Goal: Task Accomplishment & Management: Use online tool/utility

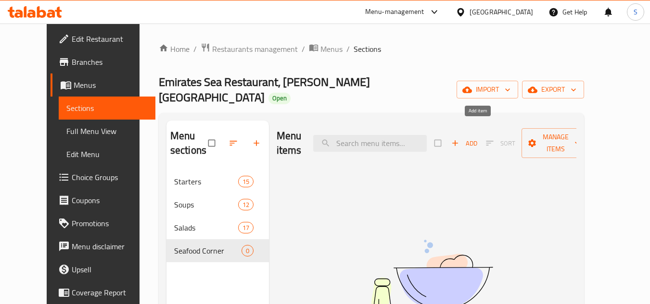
click at [477, 138] on span "Add" at bounding box center [464, 143] width 26 height 11
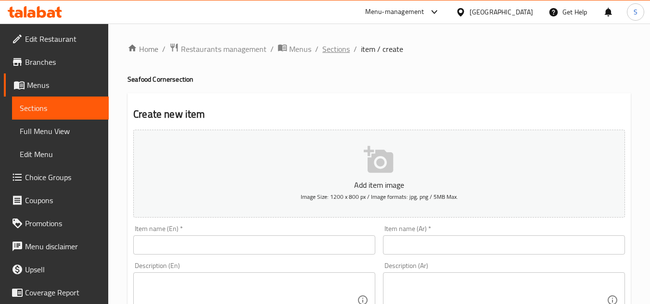
click at [334, 48] on span "Sections" at bounding box center [335, 49] width 27 height 12
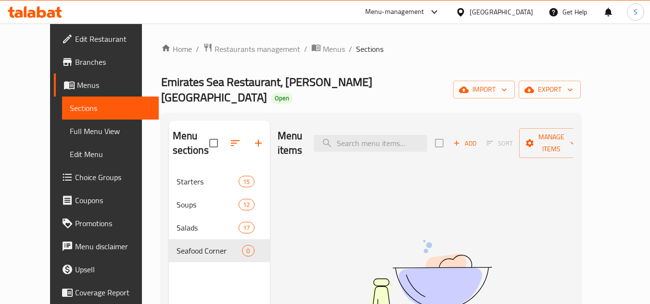
click at [77, 79] on span "Menus" at bounding box center [114, 85] width 74 height 12
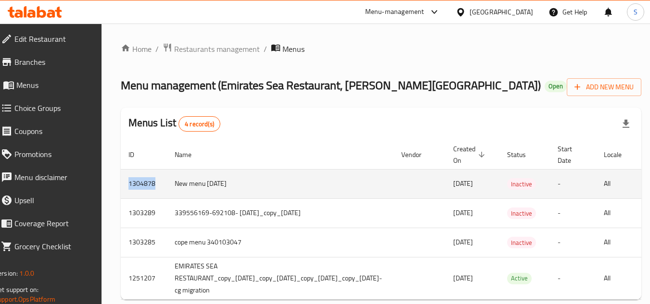
drag, startPoint x: 162, startPoint y: 186, endPoint x: 135, endPoint y: 184, distance: 27.0
click at [135, 184] on td "1304878" at bounding box center [144, 183] width 46 height 29
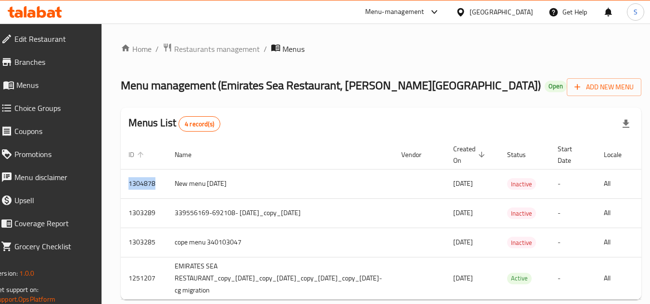
copy td "1304878"
click at [46, 60] on span "Branches" at bounding box center [52, 62] width 76 height 12
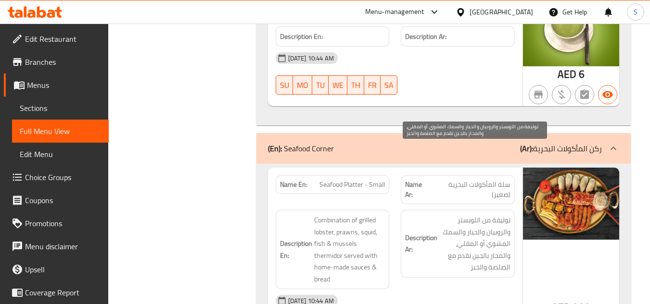
scroll to position [7310, 0]
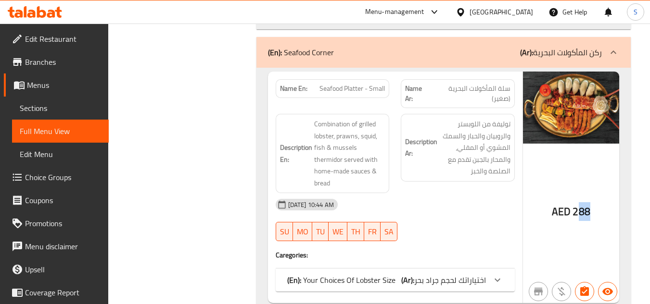
drag, startPoint x: 578, startPoint y: 139, endPoint x: 592, endPoint y: 139, distance: 13.5
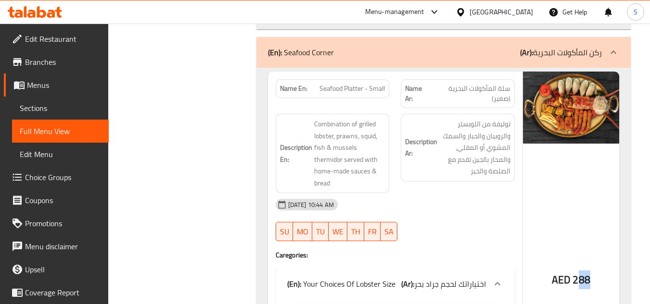
scroll to position [7262, 0]
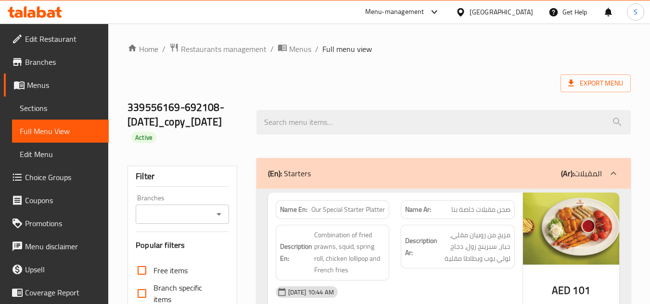
click at [40, 84] on span "Menus" at bounding box center [64, 85] width 74 height 12
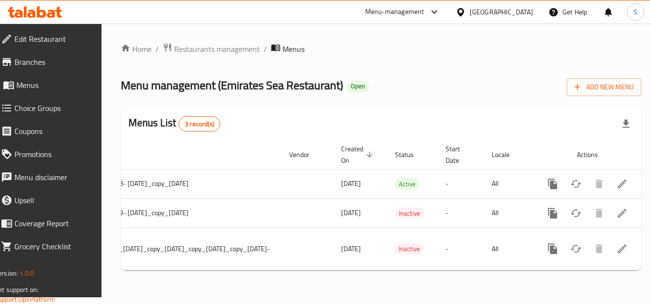
scroll to position [0, 194]
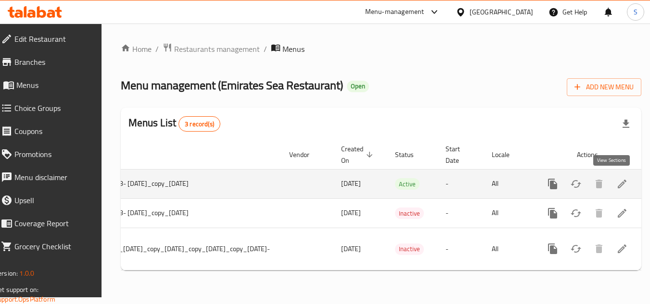
click at [616, 181] on icon "enhanced table" at bounding box center [622, 184] width 12 height 12
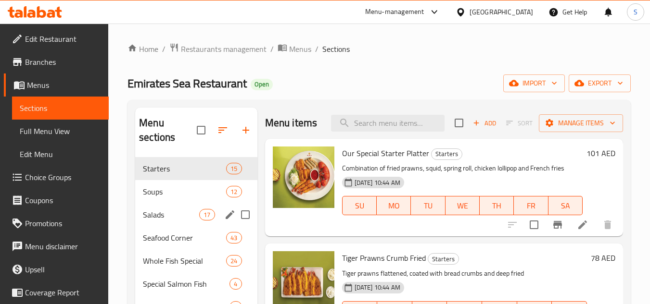
scroll to position [48, 0]
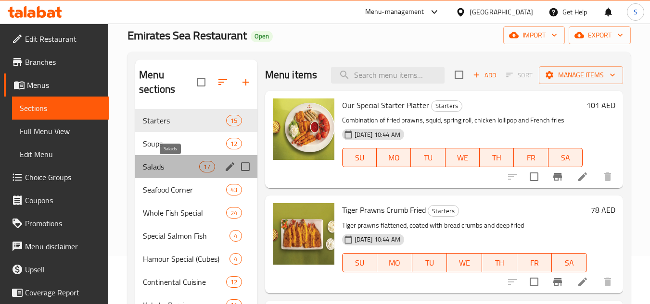
drag, startPoint x: 172, startPoint y: 165, endPoint x: 202, endPoint y: 164, distance: 29.8
click at [172, 165] on span "Salads" at bounding box center [171, 167] width 56 height 12
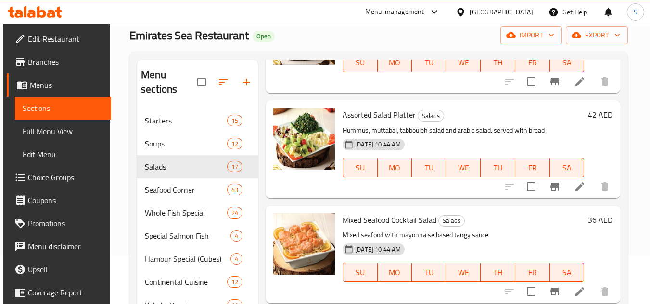
scroll to position [96, 0]
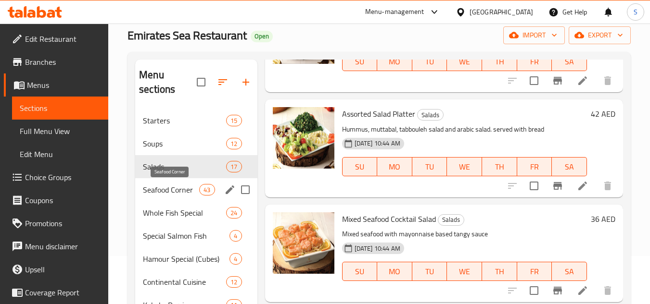
click at [165, 189] on span "Seafood Corner" at bounding box center [171, 190] width 56 height 12
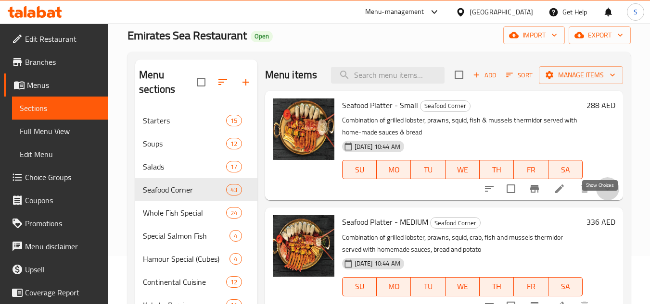
click at [602, 195] on icon "show more" at bounding box center [608, 189] width 12 height 12
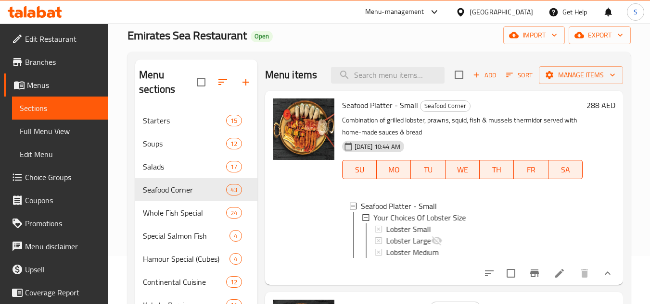
scroll to position [48, 0]
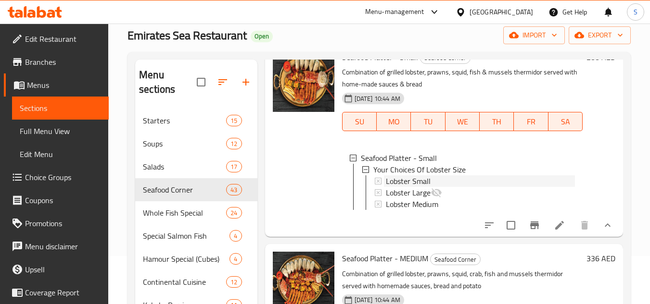
click at [432, 187] on div "Lobster Small" at bounding box center [480, 182] width 189 height 12
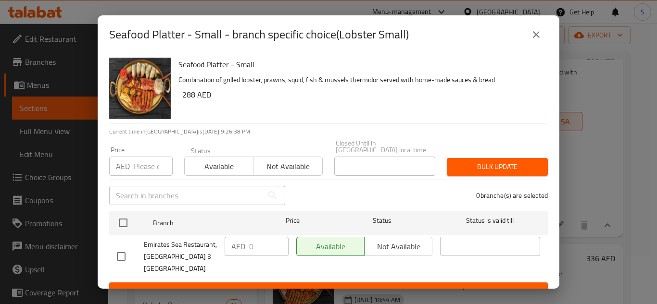
click at [540, 35] on icon "close" at bounding box center [536, 35] width 12 height 12
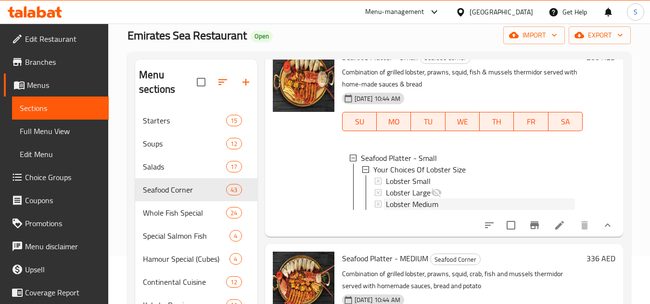
click at [403, 210] on span "Lobster Medium" at bounding box center [412, 205] width 52 height 12
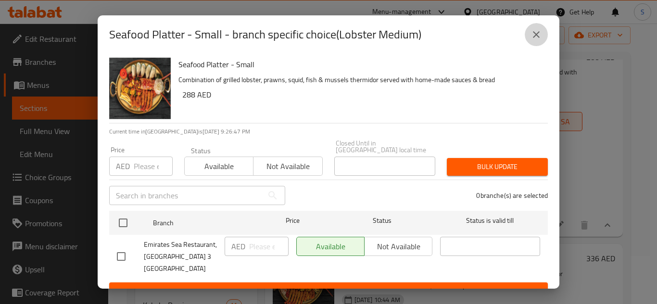
click at [535, 37] on icon "close" at bounding box center [536, 35] width 12 height 12
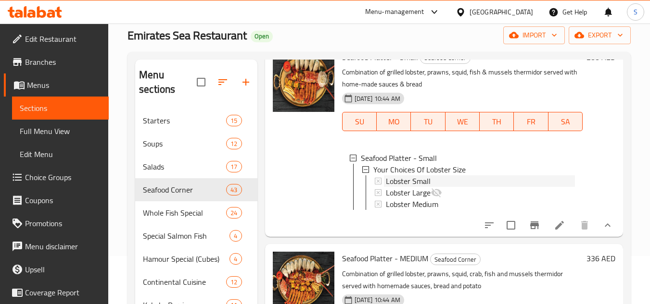
click at [425, 187] on span "Lobster Small" at bounding box center [408, 182] width 45 height 12
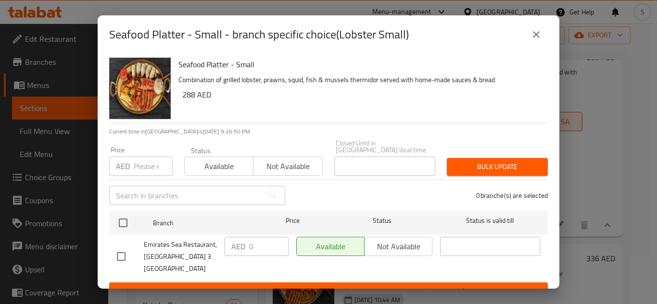
click at [540, 28] on button "close" at bounding box center [536, 34] width 23 height 23
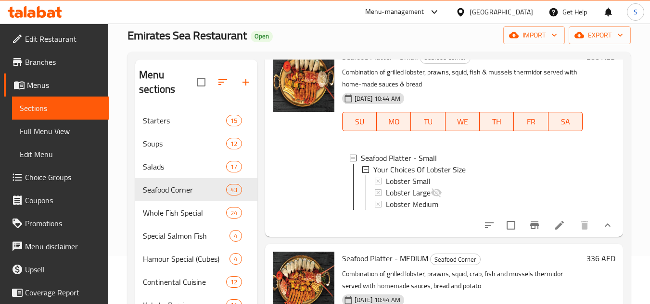
click at [412, 187] on span "Lobster Small" at bounding box center [408, 182] width 45 height 12
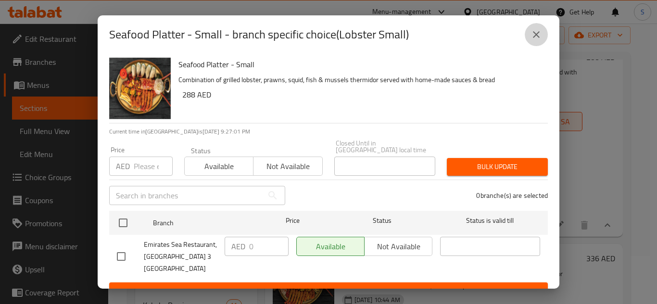
click at [535, 32] on icon "close" at bounding box center [536, 35] width 12 height 12
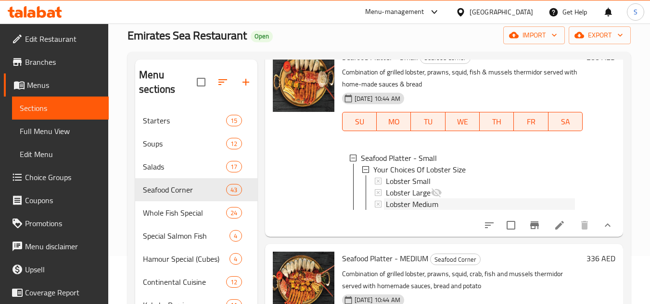
click at [406, 210] on span "Lobster Medium" at bounding box center [412, 205] width 52 height 12
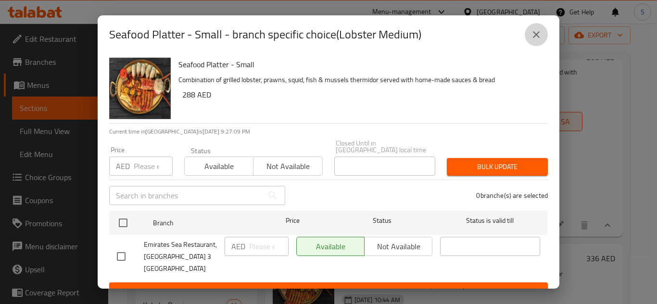
click at [530, 39] on icon "close" at bounding box center [536, 35] width 12 height 12
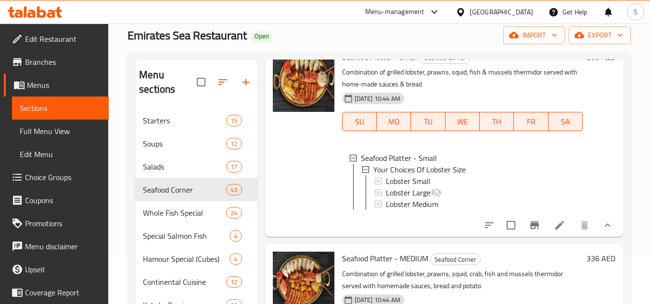
click at [554, 231] on icon at bounding box center [560, 226] width 12 height 12
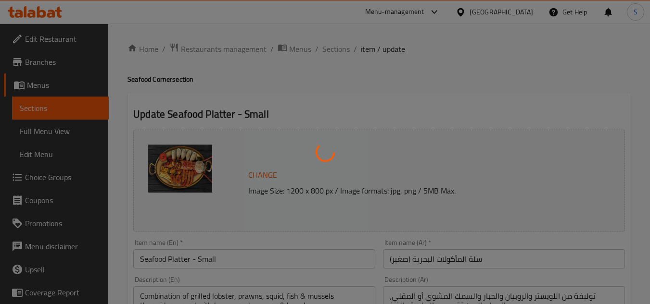
type input "اختياراتك لحجم جراد بحر"
type input "1"
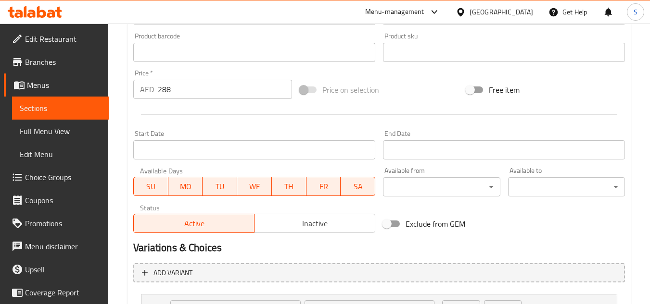
scroll to position [405, 0]
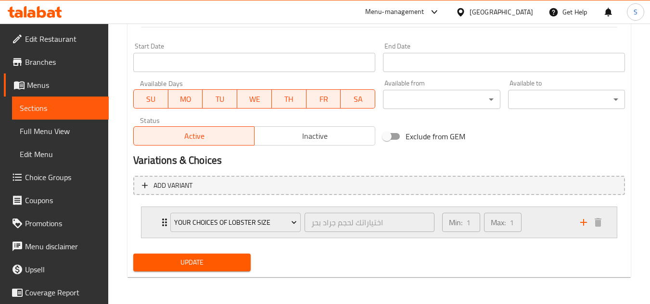
click at [536, 222] on div "Min: 1 ​ Max: 1 ​" at bounding box center [505, 222] width 138 height 31
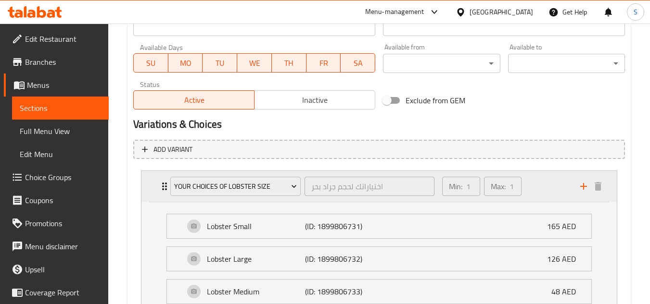
scroll to position [501, 0]
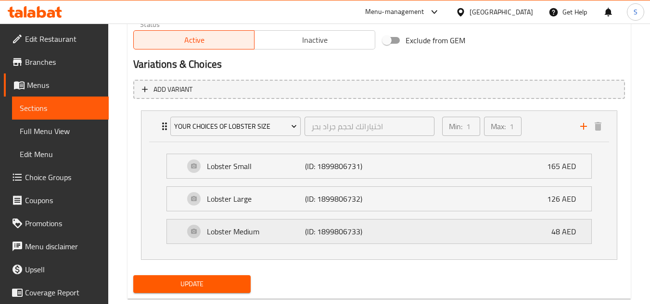
click at [494, 231] on div "Lobster Medium (ID: 1899806733) 48 AED" at bounding box center [381, 232] width 395 height 24
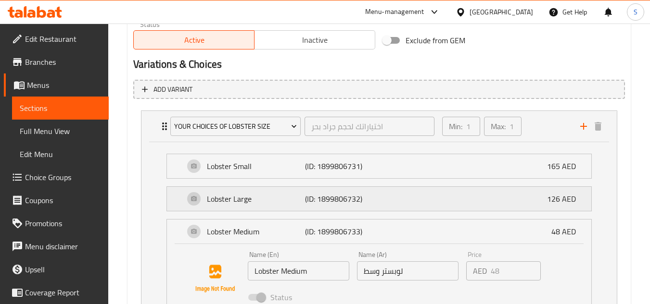
click at [467, 199] on div "Lobster Large (ID: 1899806732) 126 AED" at bounding box center [381, 199] width 395 height 24
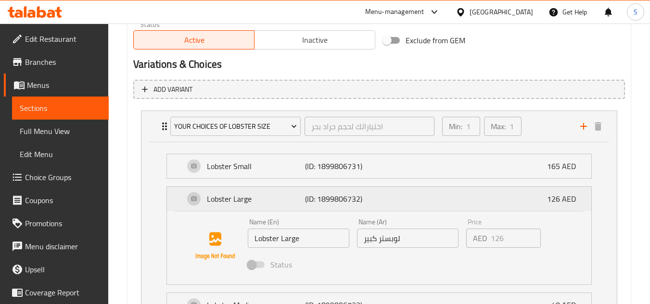
click at [467, 199] on div "Lobster Large (ID: 1899806732) 126 AED" at bounding box center [381, 199] width 395 height 24
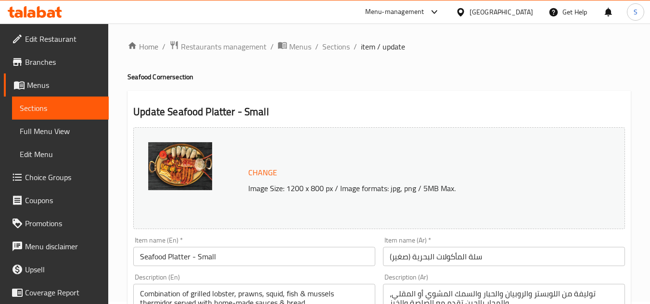
scroll to position [0, 0]
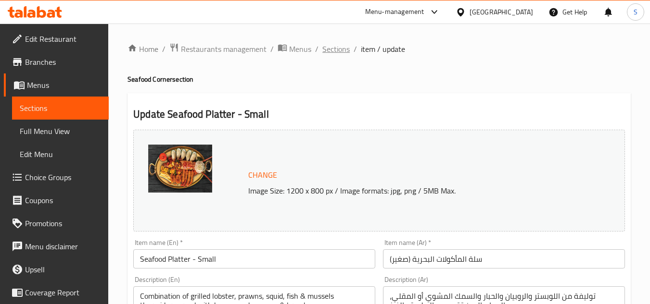
click at [330, 51] on span "Sections" at bounding box center [335, 49] width 27 height 12
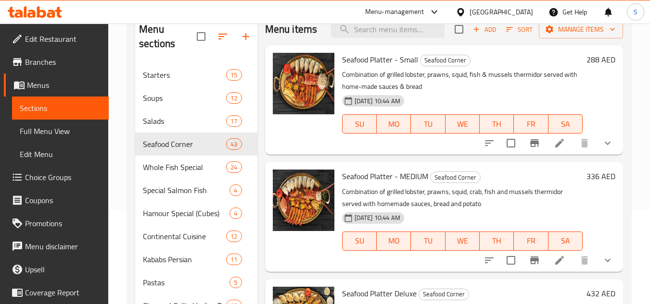
scroll to position [96, 0]
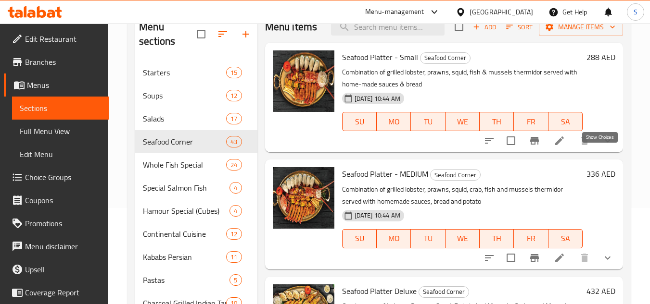
click at [604, 147] on icon "show more" at bounding box center [608, 141] width 12 height 12
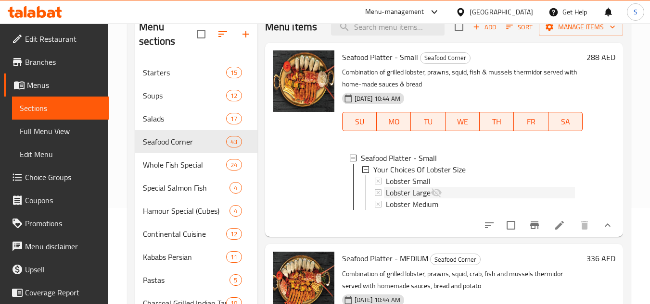
click at [394, 199] on span "Lobster Large" at bounding box center [408, 193] width 45 height 12
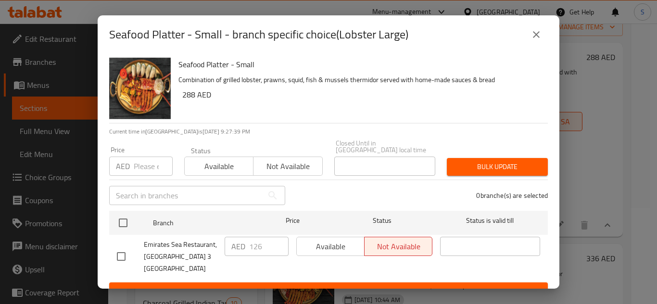
click at [241, 246] on div "AED 126 ​" at bounding box center [257, 246] width 64 height 19
click at [526, 34] on button "close" at bounding box center [536, 34] width 23 height 23
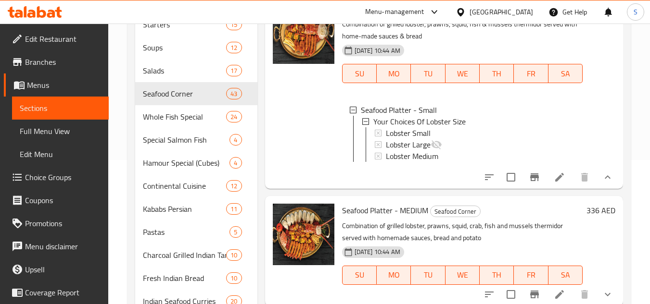
scroll to position [0, 0]
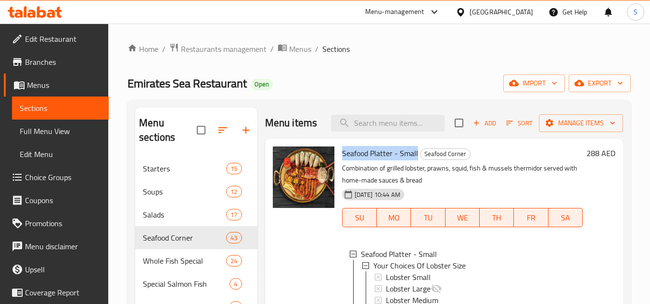
drag, startPoint x: 342, startPoint y: 167, endPoint x: 417, endPoint y: 171, distance: 75.6
click at [417, 160] on h6 "Seafood Platter - Small Seafood Corner" at bounding box center [462, 153] width 240 height 13
copy span "Seafood Platter - Small"
click at [64, 71] on link "Branches" at bounding box center [56, 61] width 105 height 23
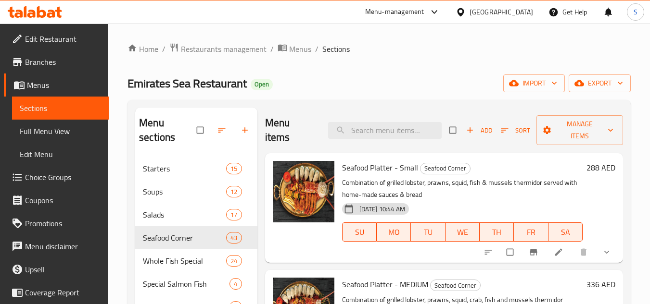
click at [508, 17] on div "[GEOGRAPHIC_DATA]" at bounding box center [500, 12] width 63 height 11
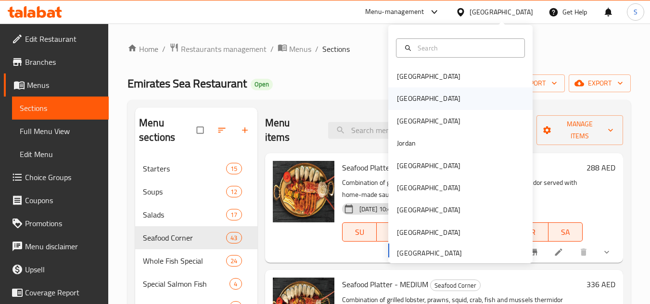
click at [409, 99] on div "Egypt" at bounding box center [428, 99] width 79 height 22
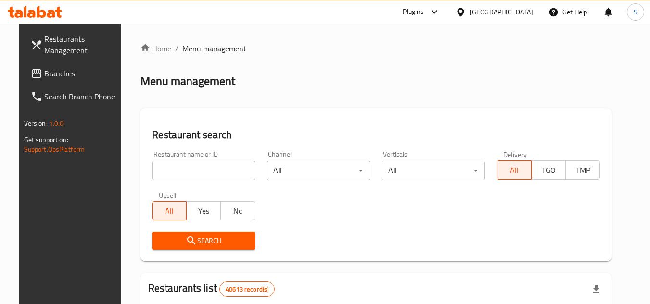
click at [207, 171] on input "search" at bounding box center [203, 170] width 103 height 19
paste input "627466"
type input "627466"
click at [186, 236] on icon "submit" at bounding box center [192, 241] width 12 height 12
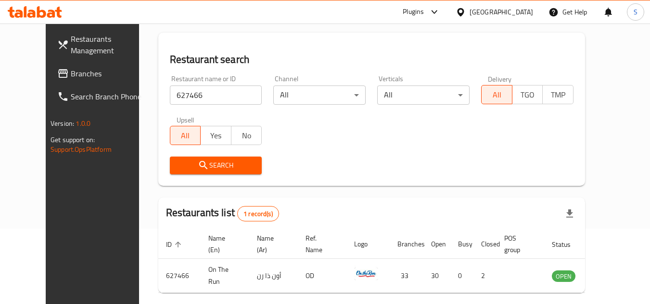
scroll to position [116, 0]
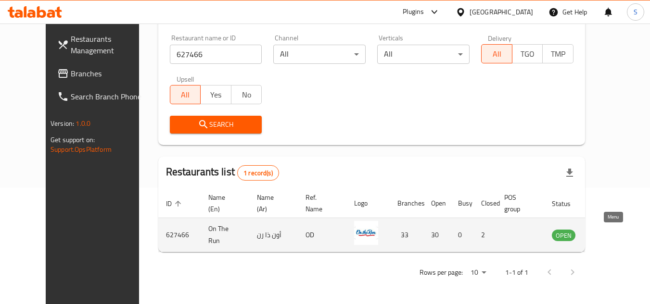
click at [614, 240] on icon "enhanced table" at bounding box center [608, 235] width 12 height 12
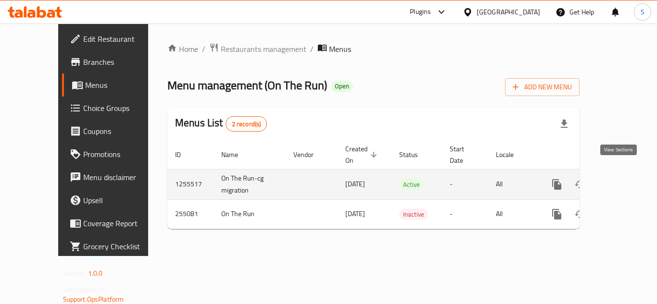
click at [620, 179] on icon "enhanced table" at bounding box center [626, 185] width 12 height 12
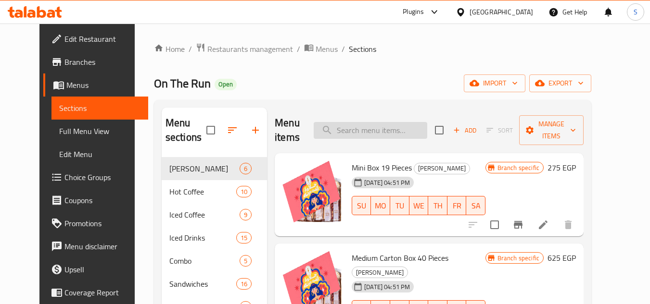
click at [398, 126] on input "search" at bounding box center [370, 130] width 113 height 17
paste input "Arousa El Mouled Premium Box"
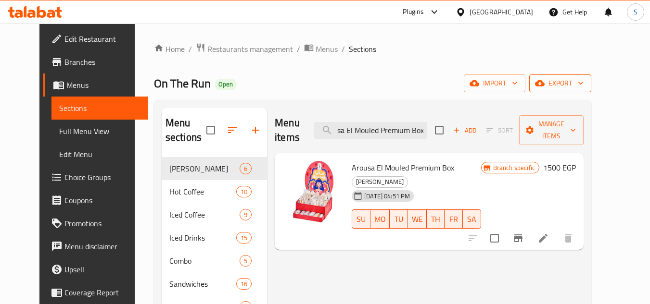
type input "Arousa El Mouled Premium Box"
click at [583, 89] on span "export" at bounding box center [560, 83] width 47 height 12
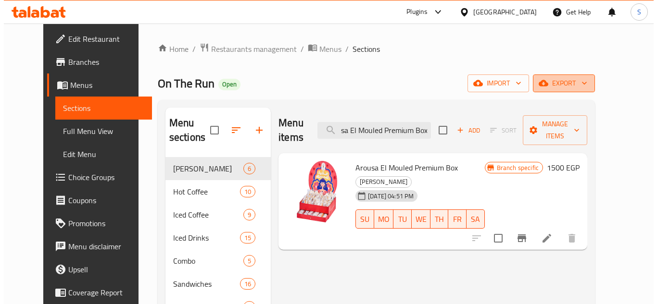
scroll to position [0, 0]
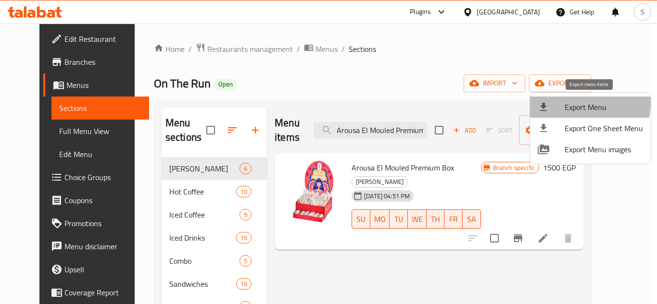
click at [577, 103] on span "Export Menu" at bounding box center [604, 107] width 78 height 12
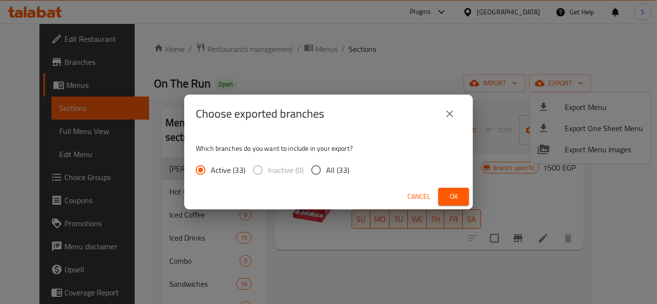
click at [319, 175] on input "All (33)" at bounding box center [316, 170] width 20 height 20
radio input "true"
click at [451, 196] on span "Ok" at bounding box center [453, 197] width 15 height 12
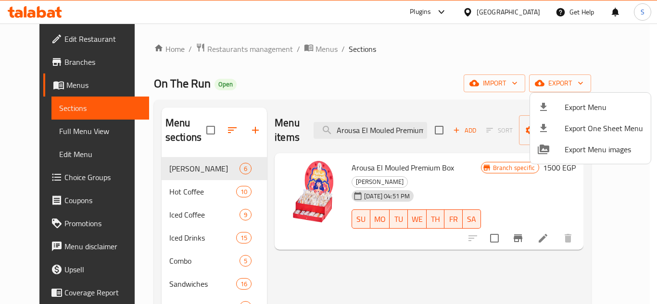
click at [551, 211] on div at bounding box center [328, 152] width 657 height 304
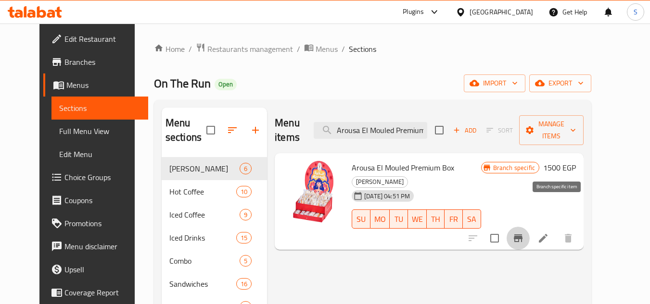
click at [522, 235] on icon "Branch-specific-item" at bounding box center [518, 239] width 9 height 8
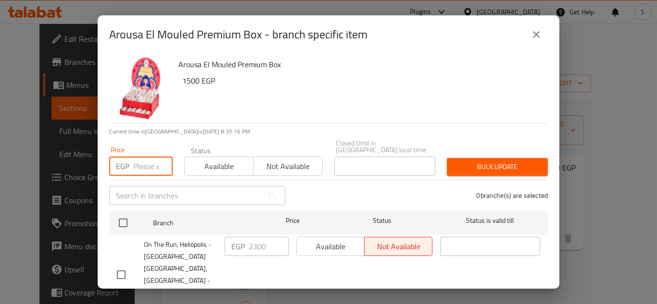
click at [147, 160] on input "number" at bounding box center [152, 166] width 39 height 19
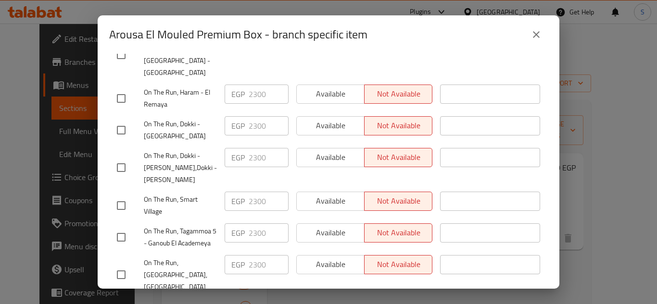
scroll to position [1349, 0]
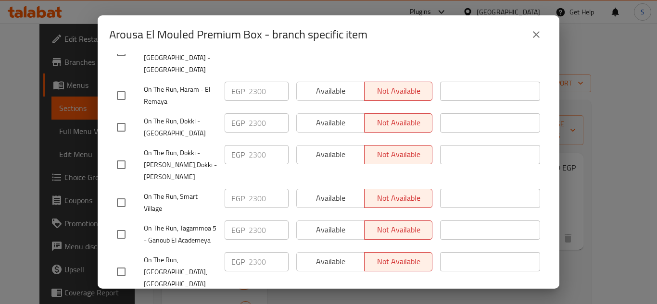
click at [536, 38] on icon "close" at bounding box center [536, 35] width 12 height 12
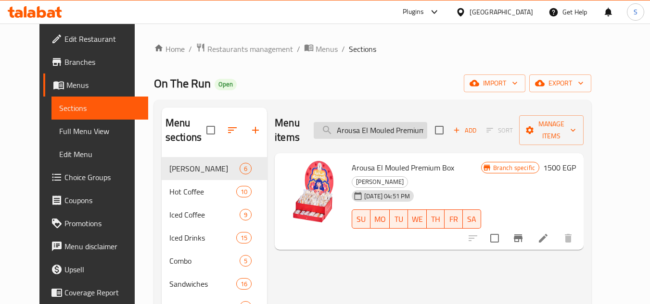
click at [368, 122] on input "Arousa El Mouled Premium Box" at bounding box center [370, 130] width 113 height 17
click at [367, 122] on input "Arousa El Mouled Premium Box" at bounding box center [370, 130] width 113 height 17
paste input "Coca-cola Can - 250 Ml"
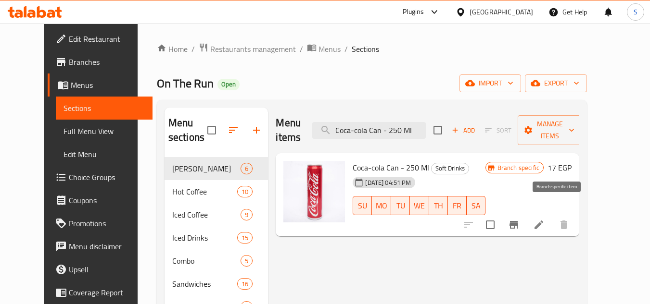
type input "Coca-cola Can - 250 Ml"
click at [525, 214] on button "Branch-specific-item" at bounding box center [513, 225] width 23 height 23
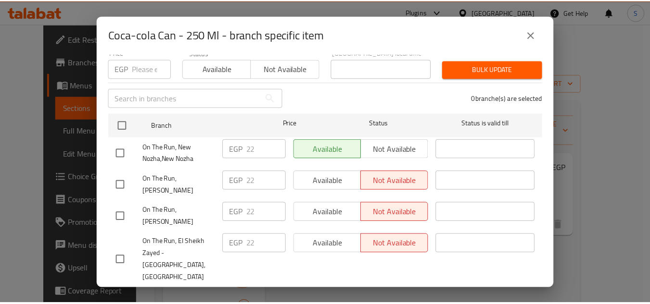
scroll to position [0, 0]
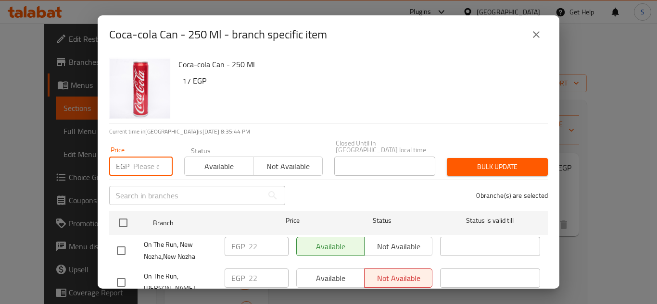
click at [145, 169] on input "number" at bounding box center [152, 166] width 39 height 19
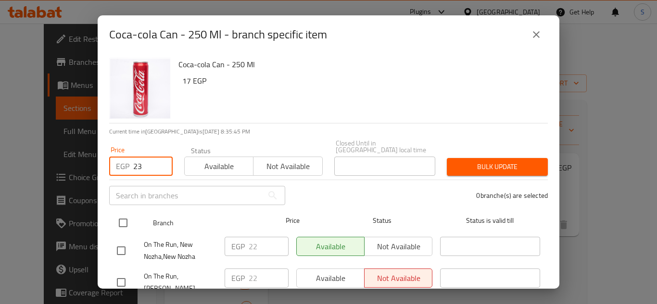
type input "23"
click at [122, 213] on input "checkbox" at bounding box center [123, 223] width 20 height 20
checkbox input "true"
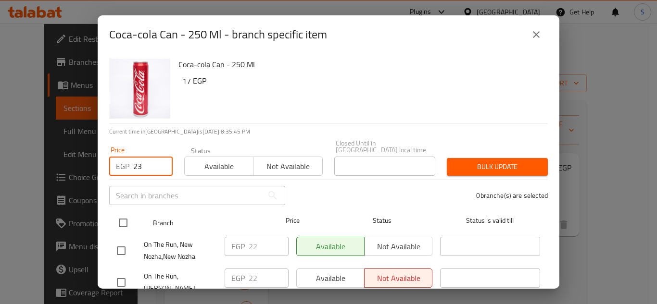
checkbox input "true"
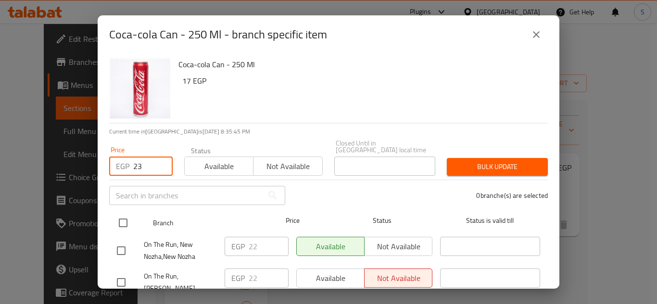
checkbox input "true"
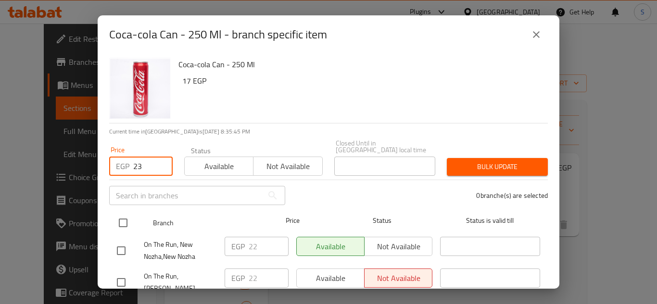
checkbox input "true"
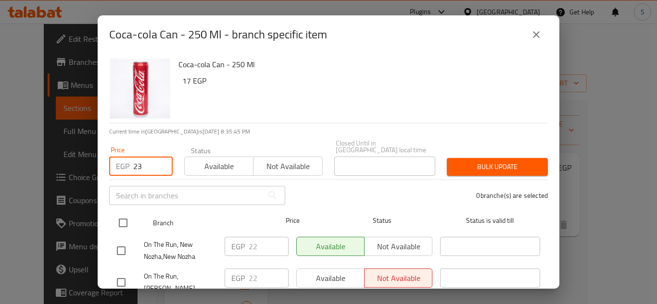
checkbox input "true"
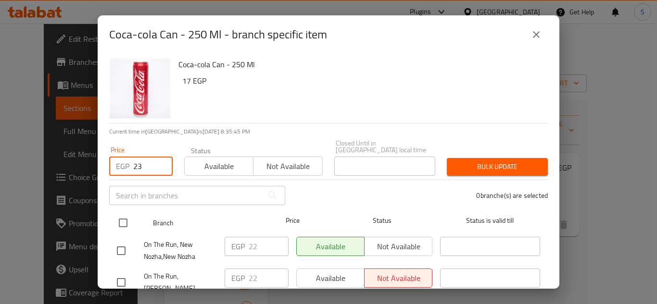
checkbox input "true"
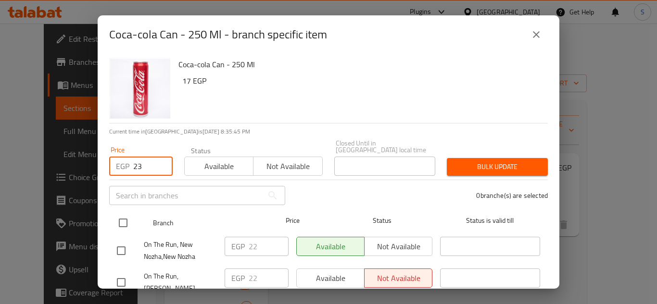
checkbox input "true"
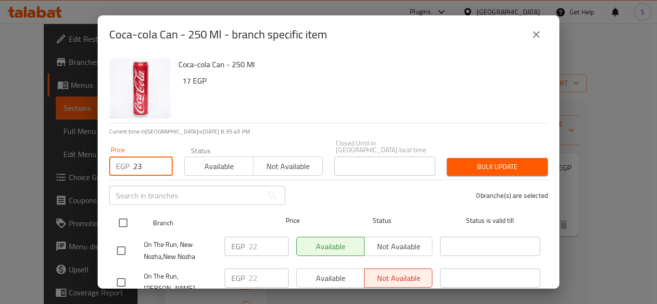
checkbox input "true"
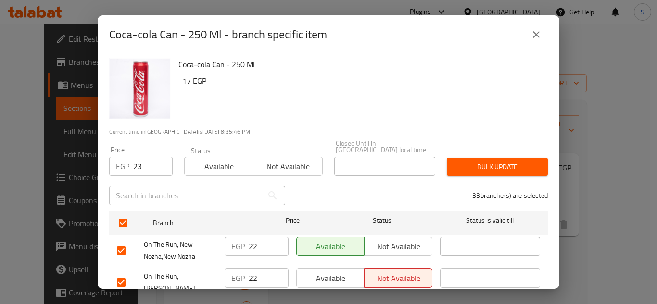
click at [472, 164] on span "Bulk update" at bounding box center [497, 167] width 86 height 12
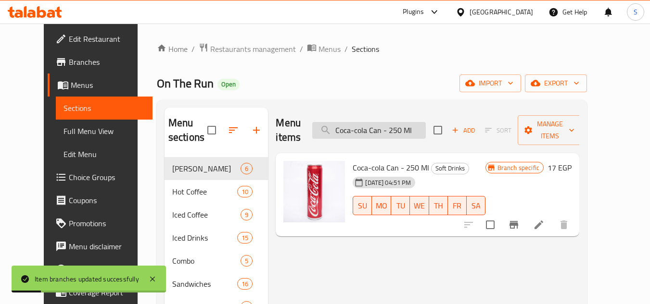
click at [407, 129] on input "Coca-cola Can - 250 Ml" at bounding box center [368, 130] width 113 height 17
drag, startPoint x: 407, startPoint y: 129, endPoint x: 404, endPoint y: 125, distance: 5.5
click at [408, 129] on input "Coca-cola Can - 250 Ml" at bounding box center [368, 130] width 113 height 17
paste input "33"
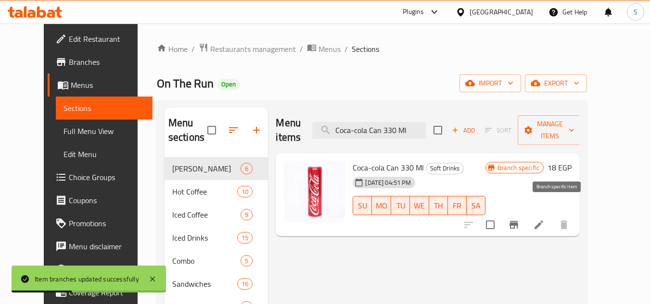
type input "Coca-cola Can 330 Ml"
click at [518, 221] on icon "Branch-specific-item" at bounding box center [513, 225] width 9 height 8
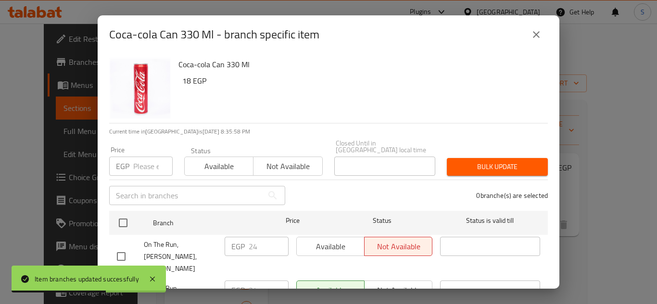
click at [147, 163] on input "number" at bounding box center [152, 166] width 39 height 19
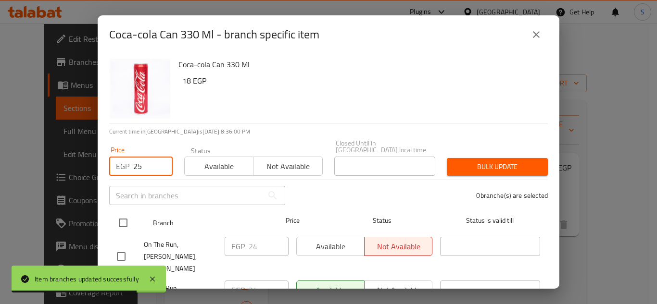
type input "25"
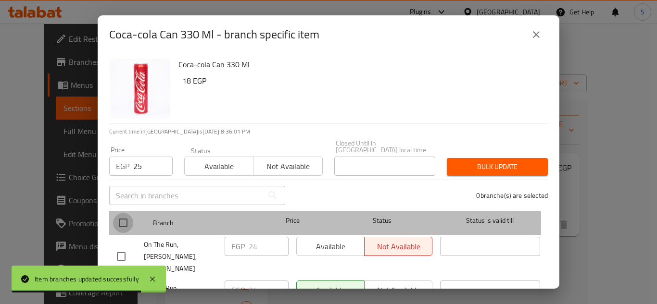
click at [122, 216] on input "checkbox" at bounding box center [123, 223] width 20 height 20
checkbox input "true"
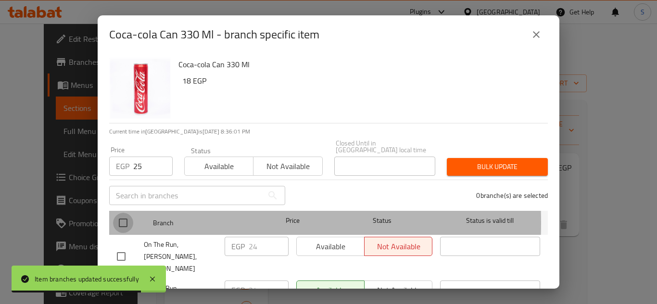
checkbox input "true"
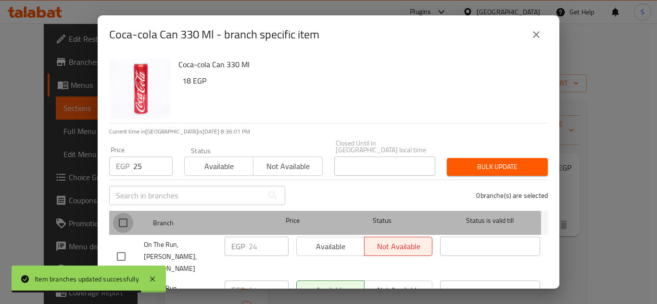
checkbox input "true"
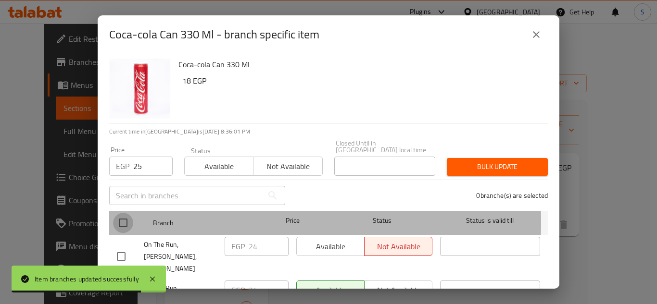
checkbox input "true"
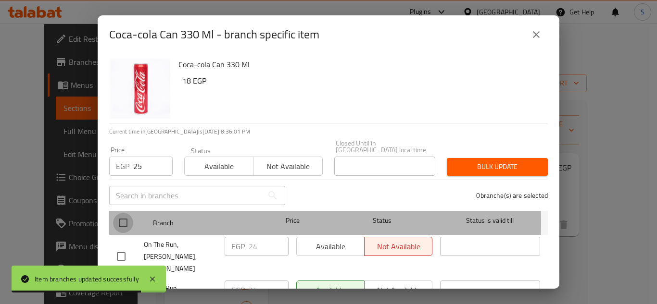
checkbox input "true"
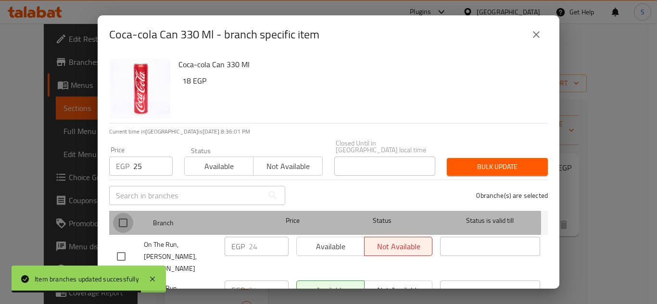
checkbox input "true"
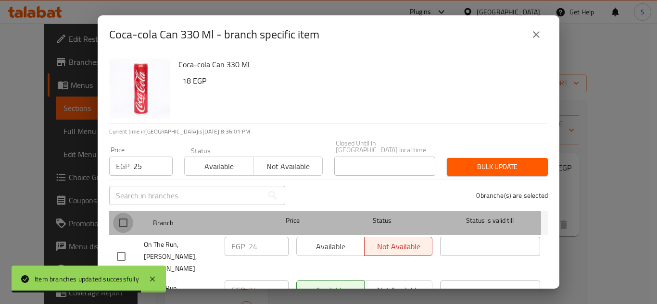
checkbox input "true"
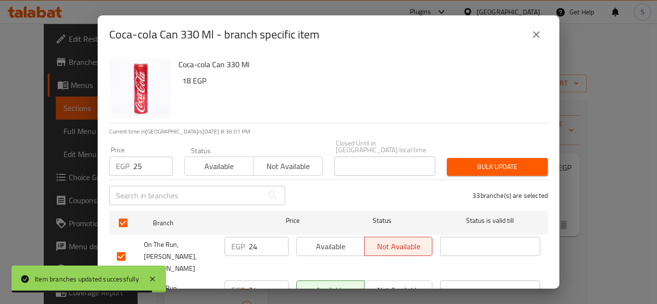
click at [504, 166] on button "Bulk update" at bounding box center [497, 167] width 101 height 18
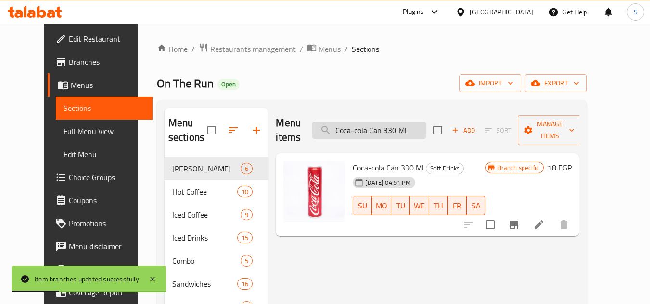
click at [413, 131] on input "Coca-cola Can 330 Ml" at bounding box center [368, 130] width 113 height 17
paste input "Nrb"
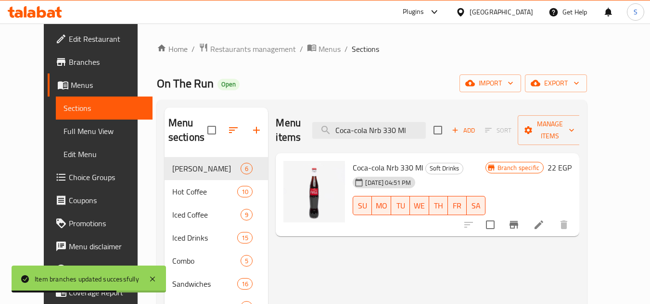
type input "Coca-cola Nrb 330 Ml"
click at [518, 221] on icon "Branch-specific-item" at bounding box center [513, 225] width 9 height 8
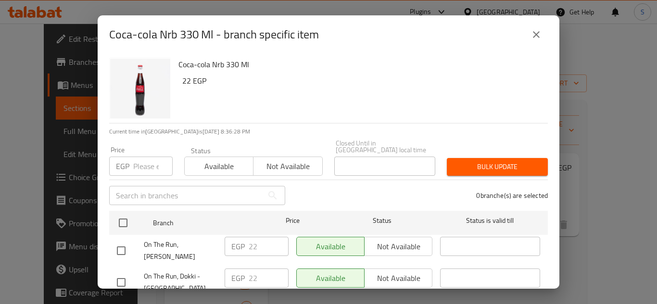
click at [147, 161] on input "number" at bounding box center [152, 166] width 39 height 19
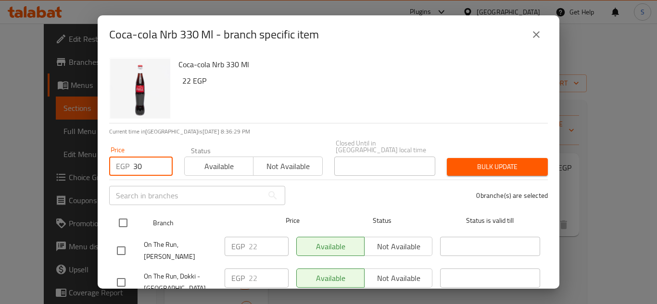
type input "30"
click at [121, 215] on input "checkbox" at bounding box center [123, 223] width 20 height 20
checkbox input "true"
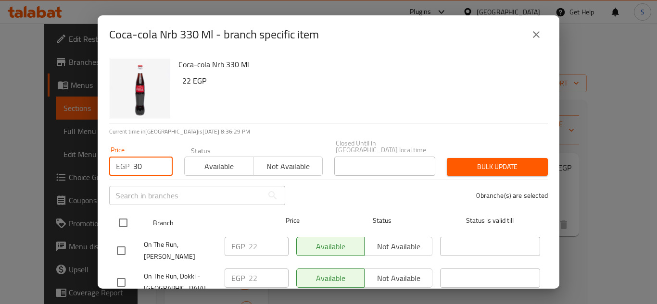
checkbox input "true"
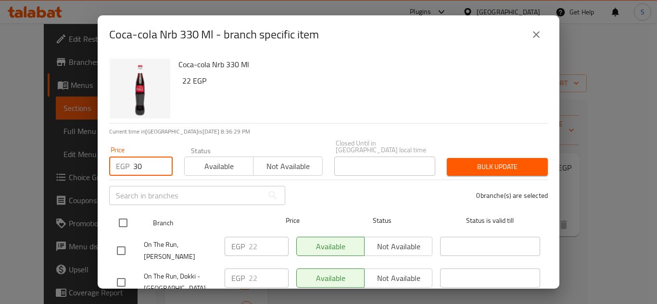
checkbox input "true"
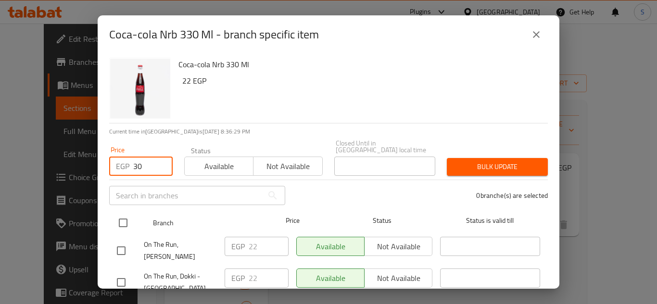
checkbox input "true"
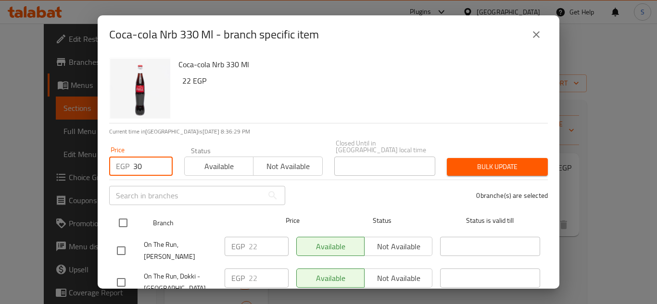
checkbox input "true"
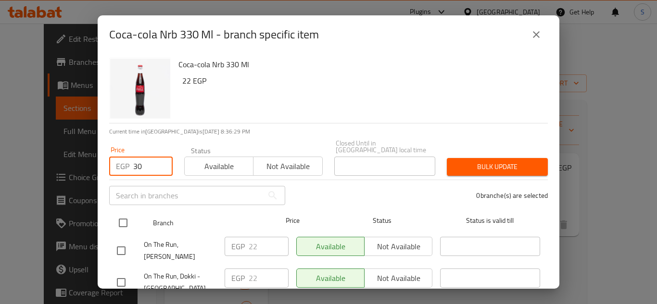
checkbox input "true"
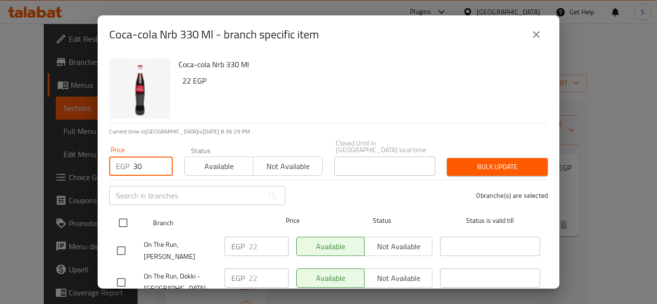
checkbox input "true"
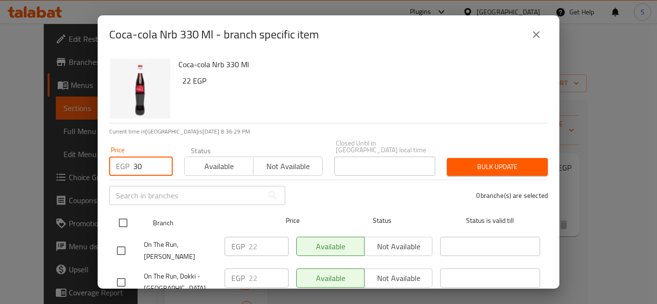
checkbox input "true"
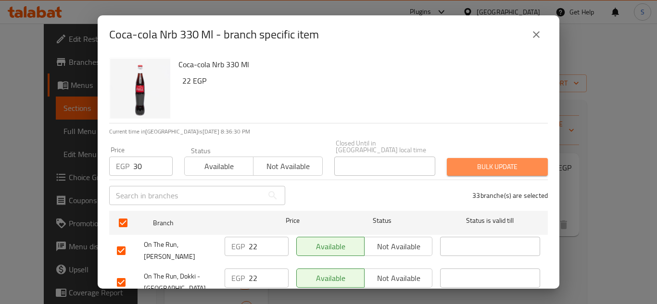
click at [501, 163] on span "Bulk update" at bounding box center [497, 167] width 86 height 12
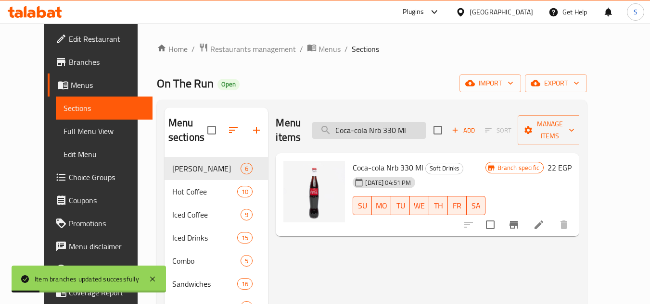
click at [379, 122] on input "Coca-cola Nrb 330 Ml" at bounding box center [368, 130] width 113 height 17
paste input "Schweppes Tangerine Bottle 250m"
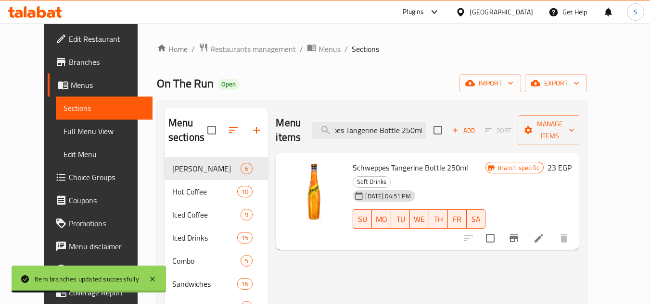
type input "Schweppes Tangerine Bottle 250ml"
click at [519, 233] on icon "Branch-specific-item" at bounding box center [514, 239] width 12 height 12
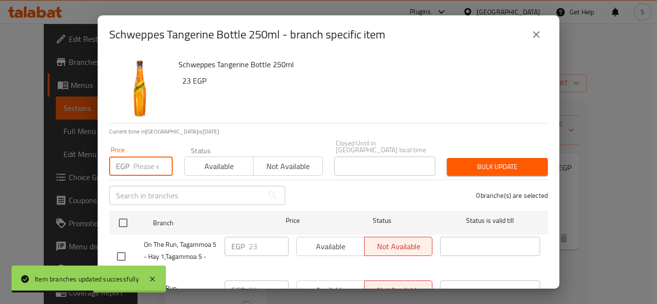
click at [146, 159] on input "number" at bounding box center [152, 166] width 39 height 19
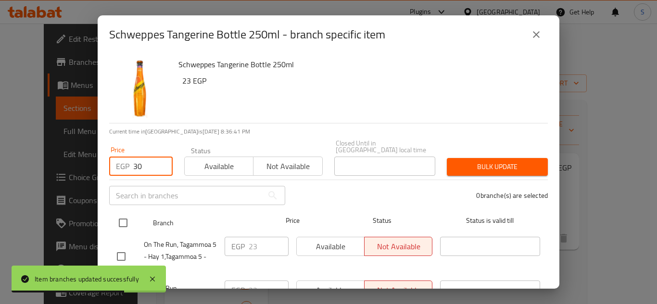
type input "30"
click at [124, 215] on input "checkbox" at bounding box center [123, 223] width 20 height 20
checkbox input "true"
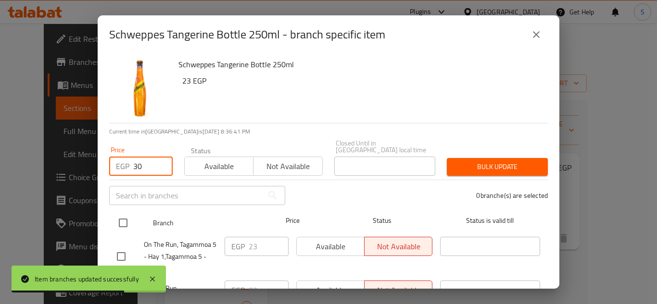
checkbox input "true"
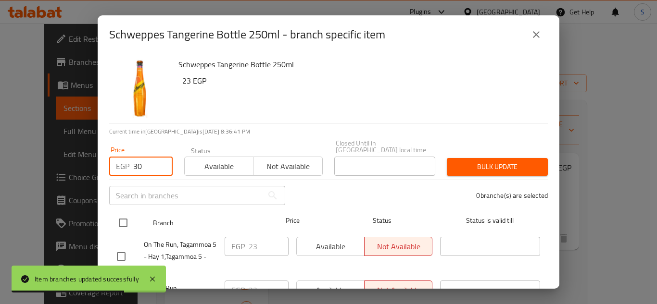
checkbox input "true"
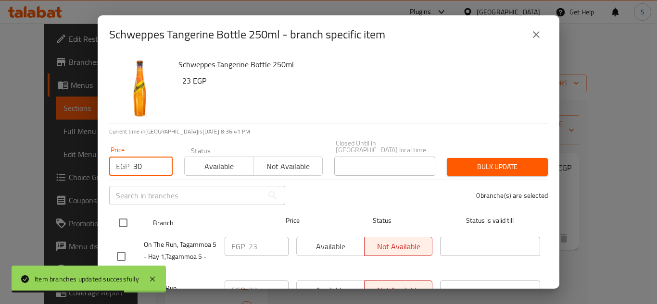
checkbox input "true"
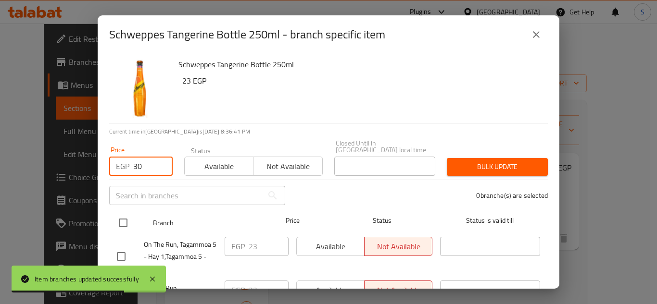
checkbox input "true"
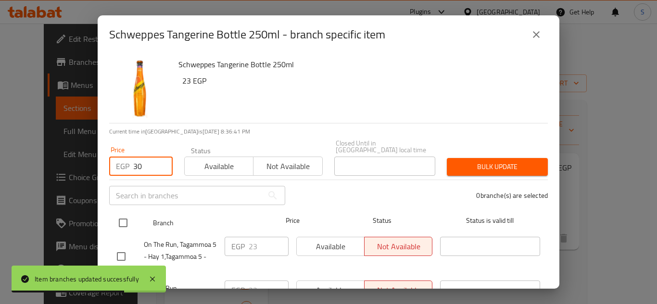
checkbox input "true"
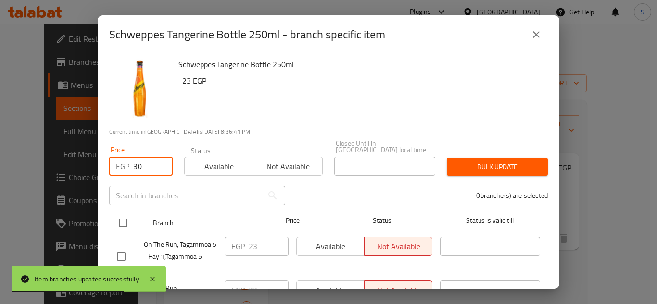
checkbox input "true"
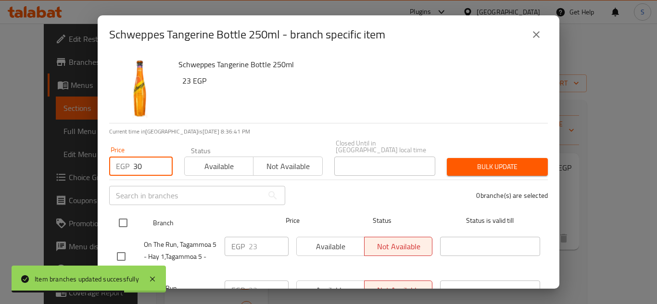
checkbox input "true"
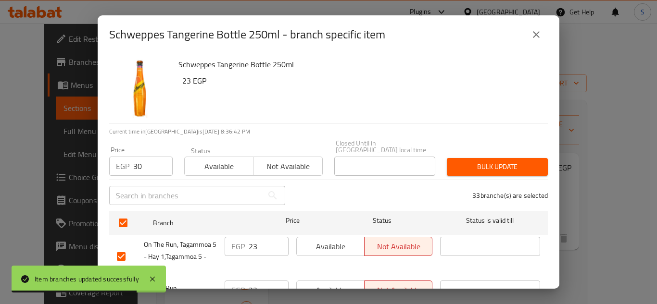
click at [493, 178] on div "33 branche(s) are selected" at bounding box center [422, 195] width 263 height 35
click at [498, 161] on span "Bulk update" at bounding box center [497, 167] width 86 height 12
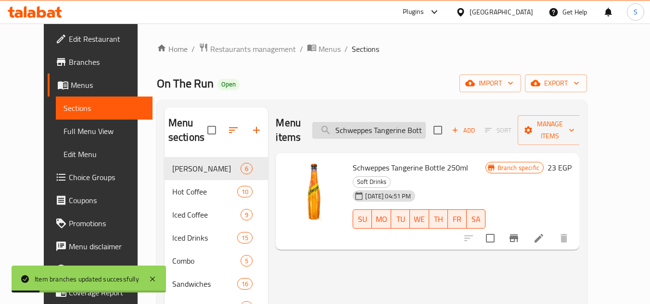
click at [405, 122] on input "Schweppes Tangerine Bottle 250ml" at bounding box center [368, 130] width 113 height 17
click at [404, 122] on input "Schweppes Tangerine Bottle 250ml" at bounding box center [368, 130] width 113 height 17
paste input "Pomegranat"
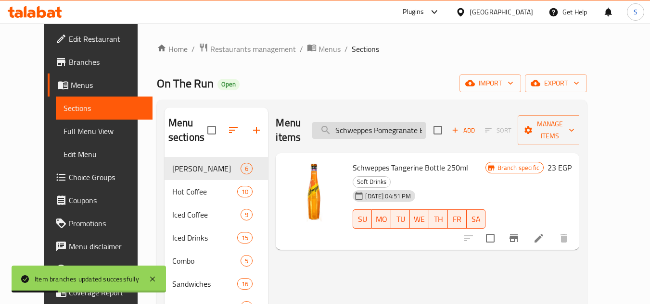
scroll to position [0, 40]
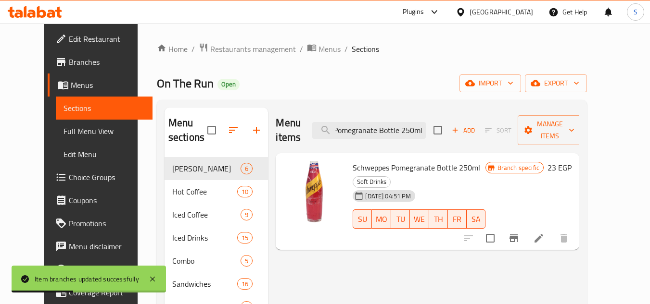
type input "Schweppes Pomegranate Bottle 250ml"
click at [518, 235] on icon "Branch-specific-item" at bounding box center [513, 239] width 9 height 8
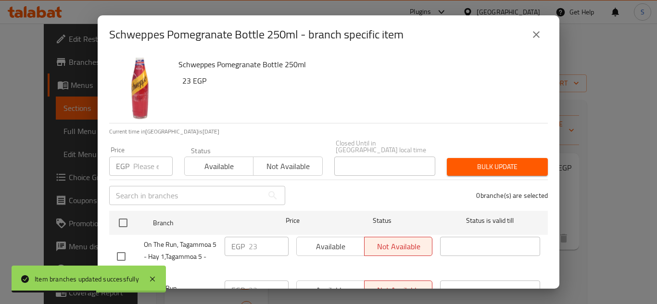
click at [144, 157] on input "number" at bounding box center [152, 166] width 39 height 19
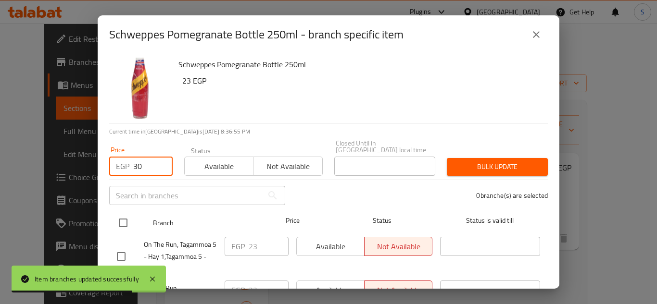
type input "30"
click at [122, 215] on input "checkbox" at bounding box center [123, 223] width 20 height 20
checkbox input "true"
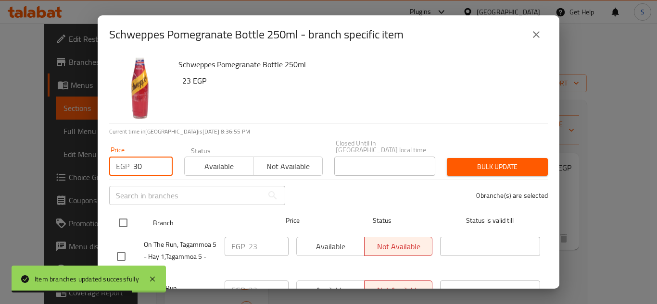
checkbox input "true"
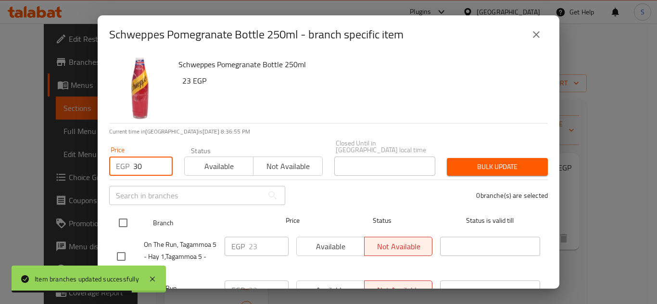
checkbox input "true"
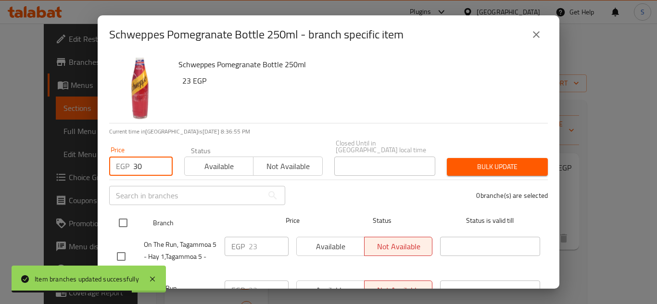
checkbox input "true"
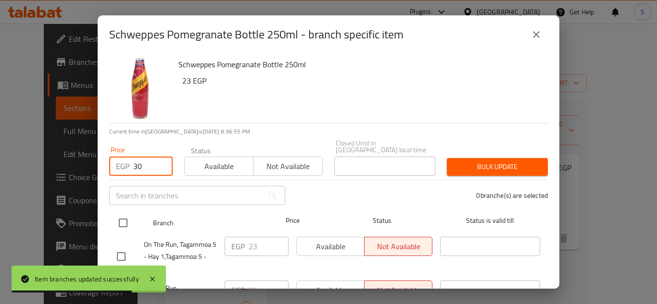
checkbox input "true"
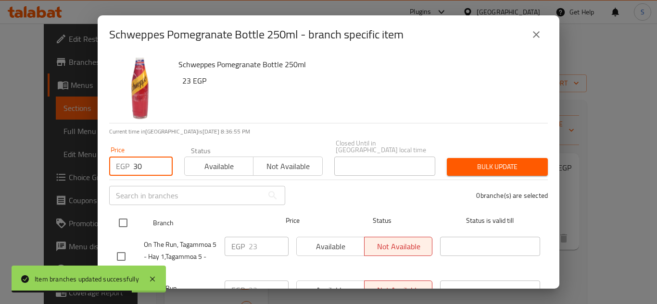
checkbox input "true"
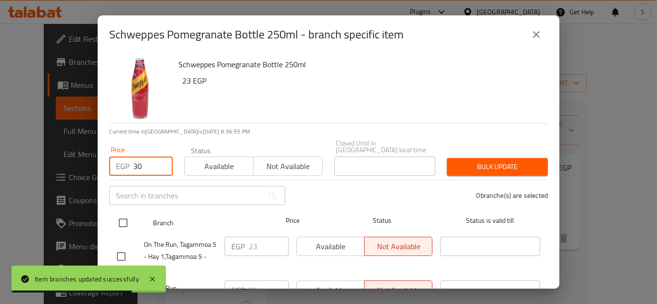
checkbox input "true"
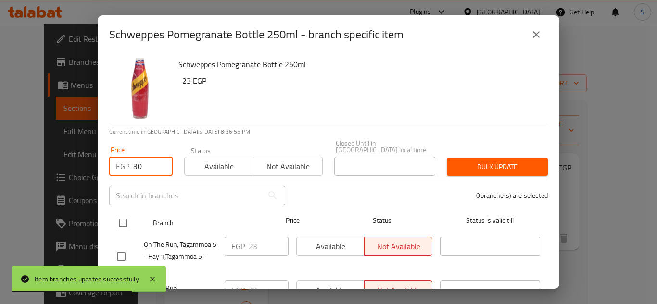
checkbox input "true"
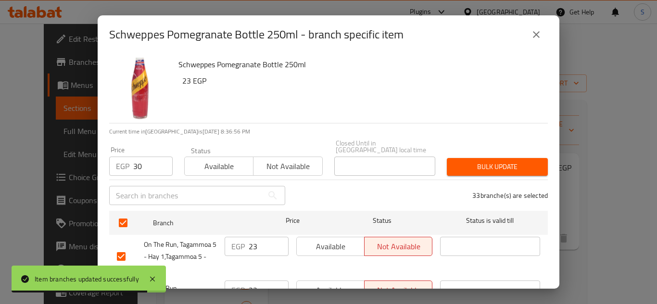
click at [485, 158] on button "Bulk update" at bounding box center [497, 167] width 101 height 18
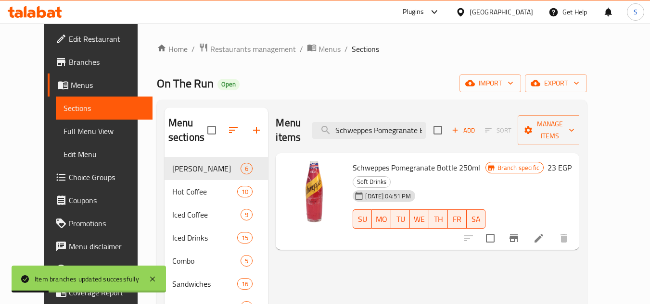
click at [407, 132] on div "Menu items Schweppes Pomegranate Bottle 250ml Add Sort Manage items" at bounding box center [427, 131] width 303 height 46
click at [410, 124] on input "Schweppes Pomegranate Bottle 250ml" at bounding box center [368, 130] width 113 height 17
paste input "Lemon Mint Nrb 250 M"
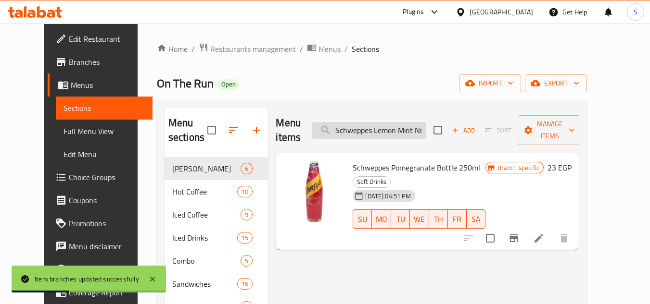
scroll to position [0, 29]
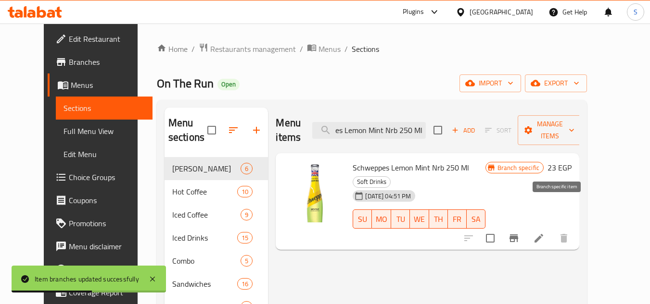
type input "Schweppes Lemon Mint Nrb 250 Ml"
click at [518, 235] on icon "Branch-specific-item" at bounding box center [513, 239] width 9 height 8
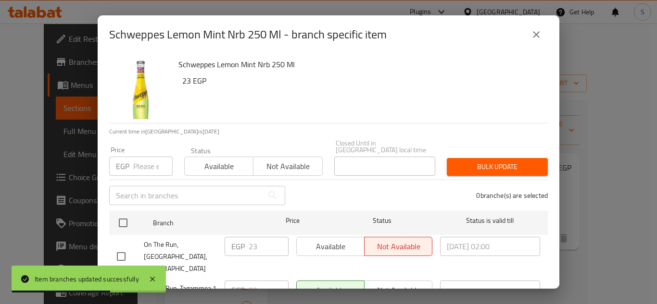
click at [147, 165] on input "number" at bounding box center [152, 166] width 39 height 19
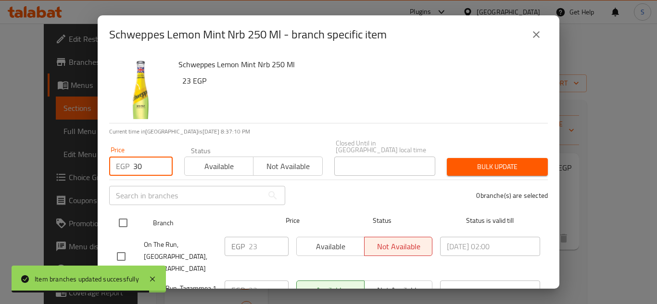
type input "30"
click at [124, 217] on input "checkbox" at bounding box center [123, 223] width 20 height 20
checkbox input "true"
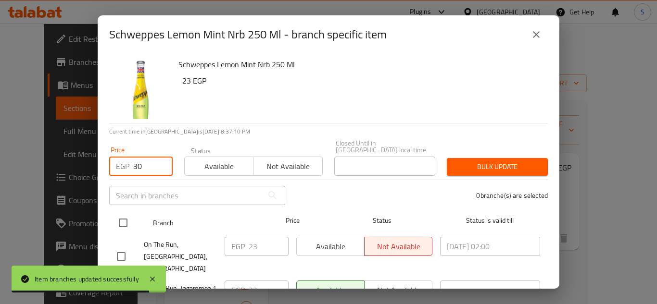
checkbox input "true"
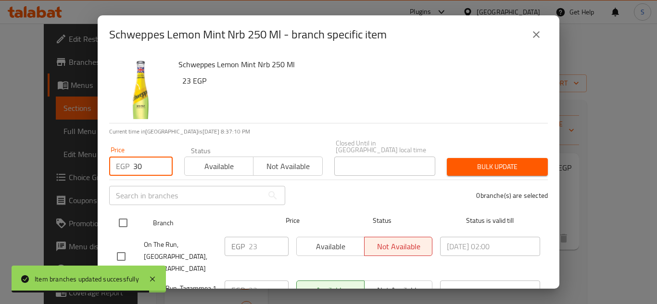
checkbox input "true"
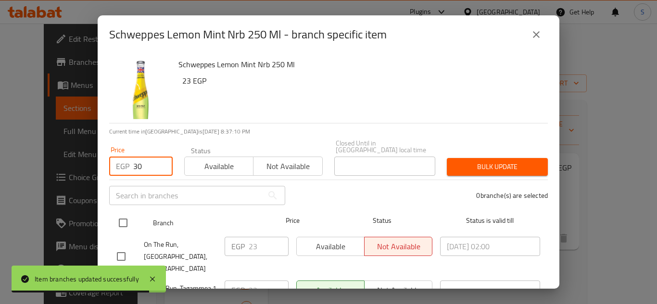
checkbox input "true"
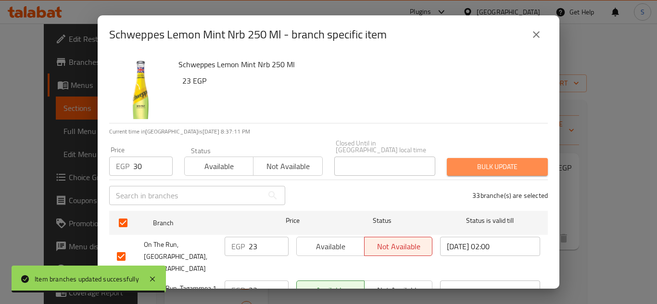
click at [508, 167] on button "Bulk update" at bounding box center [497, 167] width 101 height 18
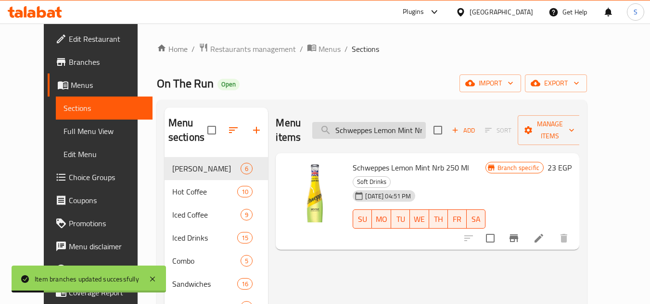
click at [390, 128] on input "Schweppes Lemon Mint Nrb 250 Ml" at bounding box center [368, 130] width 113 height 17
paste input "Pineapple 30"
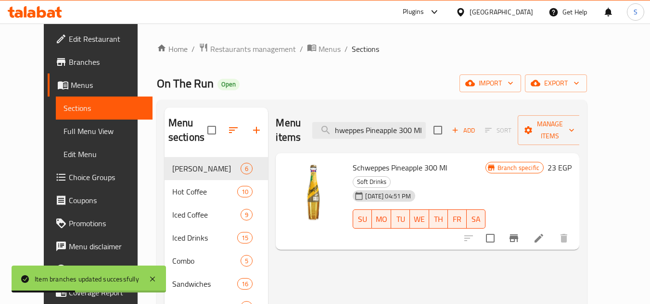
click at [519, 233] on icon "Branch-specific-item" at bounding box center [514, 239] width 12 height 12
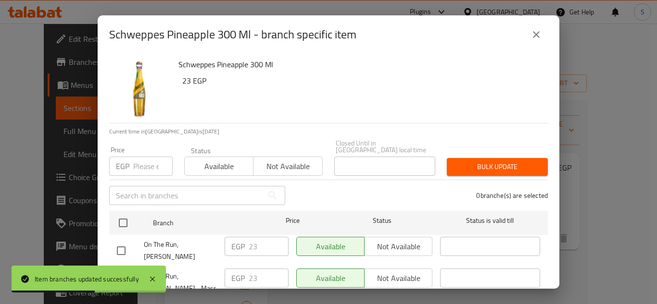
click at [146, 161] on input "number" at bounding box center [152, 166] width 39 height 19
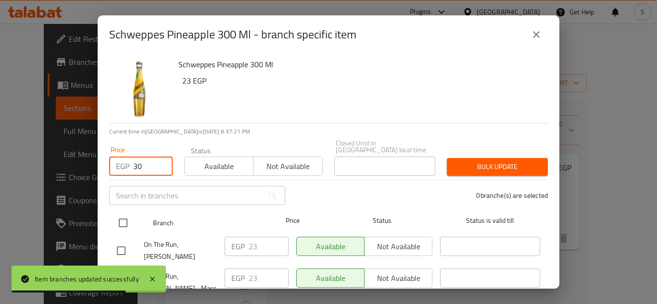
click at [126, 222] on input "checkbox" at bounding box center [123, 223] width 20 height 20
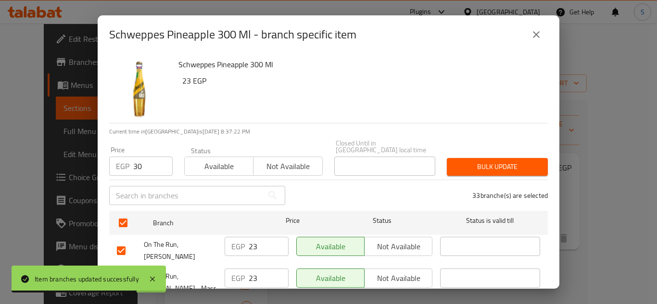
click at [476, 164] on span "Bulk update" at bounding box center [497, 167] width 86 height 12
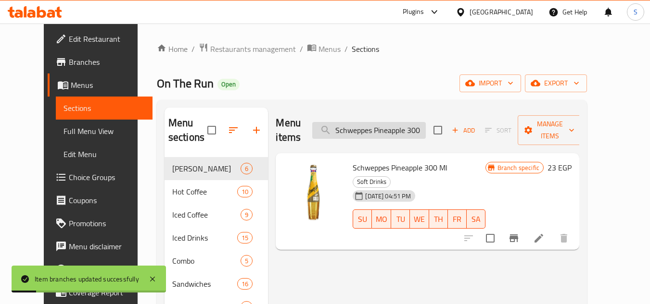
click at [373, 128] on input "Schweppes Pineapple 300 Ml" at bounding box center [368, 130] width 113 height 17
paste input "Tonic Bottol 250m"
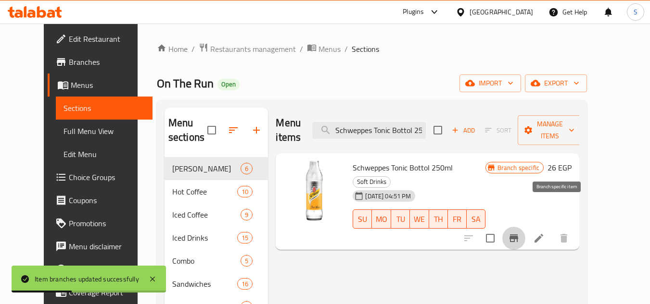
click at [518, 235] on icon "Branch-specific-item" at bounding box center [513, 239] width 9 height 8
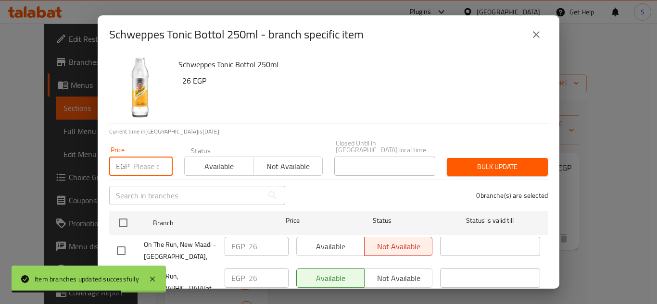
click at [142, 161] on input "number" at bounding box center [152, 166] width 39 height 19
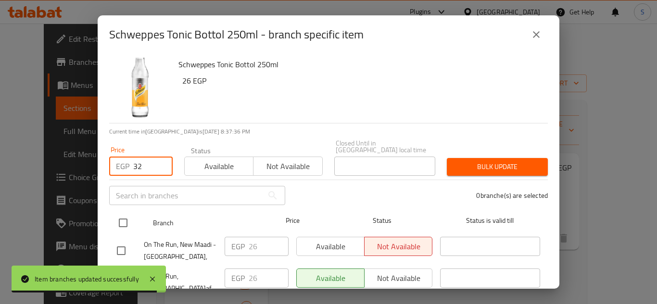
click at [125, 215] on input "checkbox" at bounding box center [123, 223] width 20 height 20
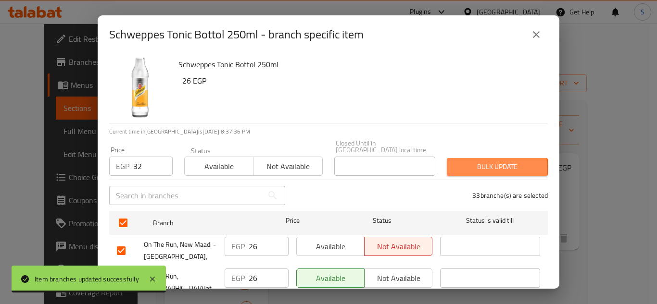
click at [472, 163] on span "Bulk update" at bounding box center [497, 167] width 86 height 12
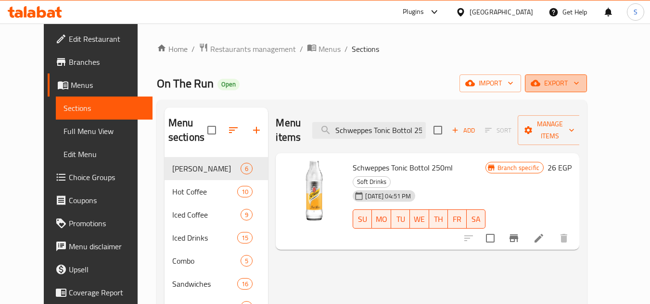
click at [579, 78] on span "export" at bounding box center [555, 83] width 47 height 12
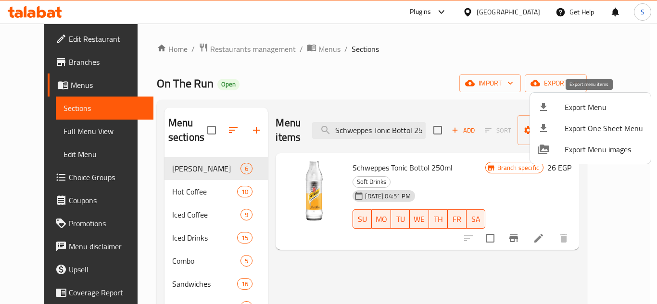
click at [568, 99] on li "Export Menu" at bounding box center [590, 107] width 121 height 21
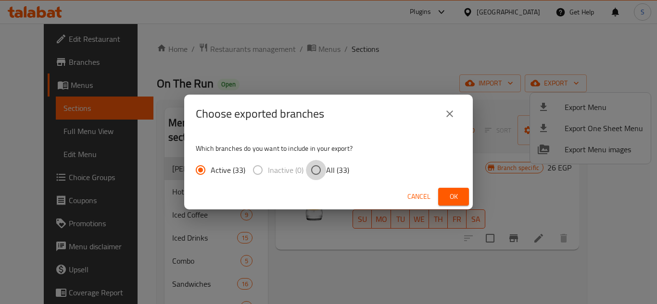
click at [320, 171] on input "All (33)" at bounding box center [316, 170] width 20 height 20
click at [448, 200] on span "Ok" at bounding box center [453, 197] width 15 height 12
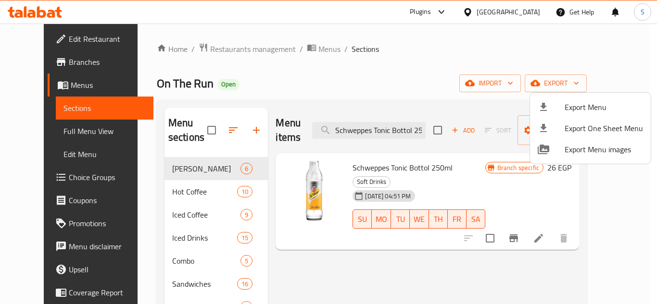
click at [66, 62] on div at bounding box center [328, 152] width 657 height 304
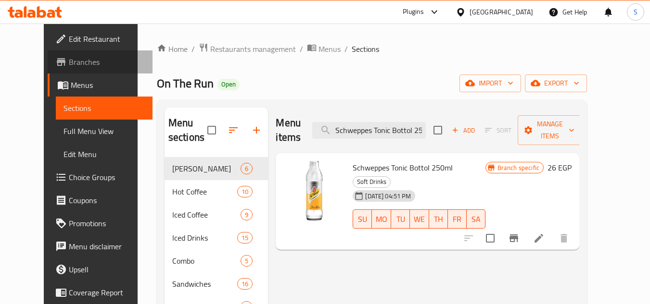
click at [69, 62] on span "Branches" at bounding box center [107, 62] width 76 height 12
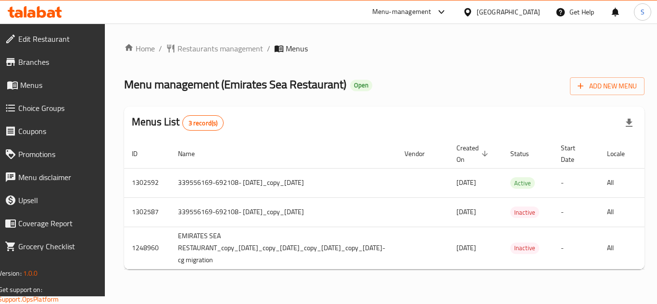
drag, startPoint x: 338, startPoint y: 277, endPoint x: 472, endPoint y: 273, distance: 134.2
click at [472, 273] on div "Home / Restaurants management / Menus Menu management ( Emirates Sea Restaurant…" at bounding box center [384, 160] width 520 height 235
drag, startPoint x: 184, startPoint y: 269, endPoint x: 310, endPoint y: 273, distance: 125.6
click at [318, 270] on div "ID Name Vendor Created On sorted descending Status Start Date Locale Actions 13…" at bounding box center [384, 204] width 520 height 130
